Goal: Transaction & Acquisition: Purchase product/service

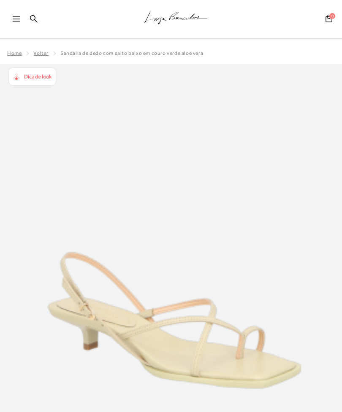
click at [37, 19] on icon at bounding box center [34, 19] width 8 height 8
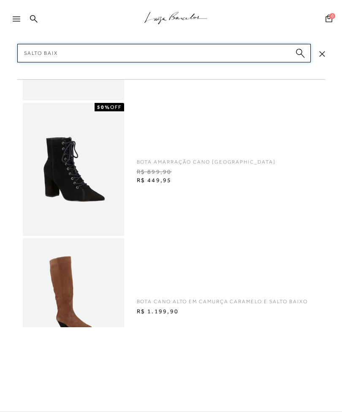
type input "Salto baixo"
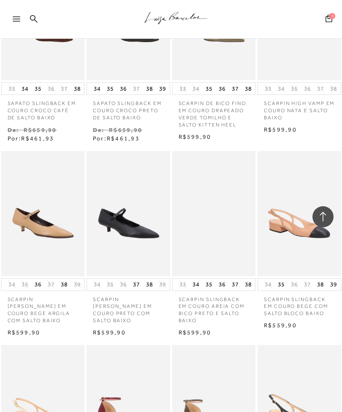
scroll to position [3606, 0]
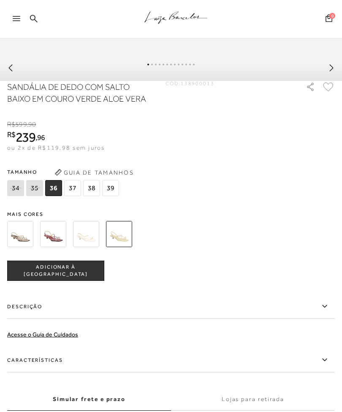
click at [21, 240] on img at bounding box center [20, 234] width 26 height 26
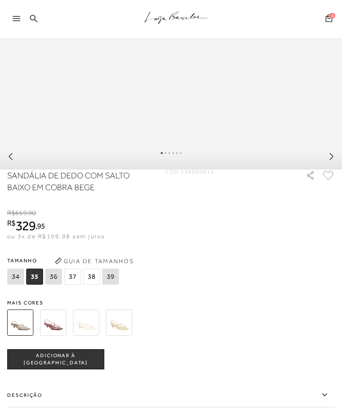
scroll to position [430, 0]
click at [94, 334] on img at bounding box center [86, 322] width 26 height 26
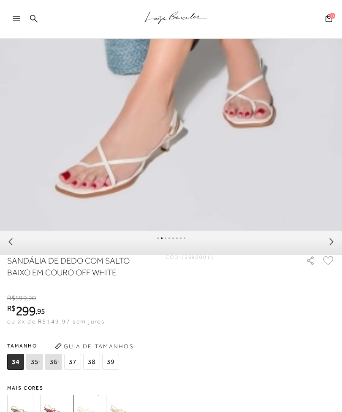
scroll to position [345, 0]
click at [121, 411] on img at bounding box center [119, 408] width 26 height 26
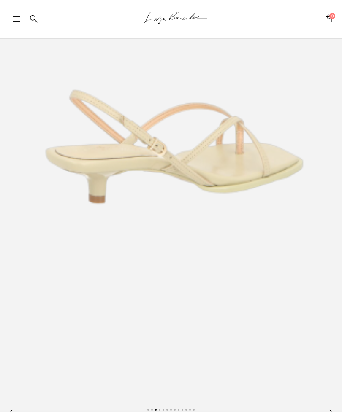
scroll to position [173, 0]
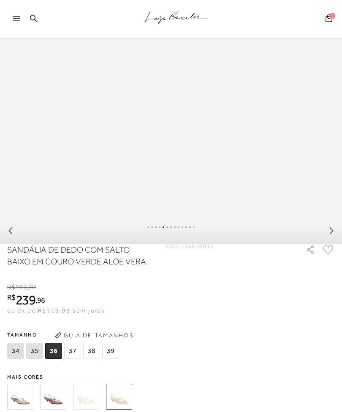
click at [86, 403] on img at bounding box center [86, 397] width 26 height 26
